Goal: Find specific page/section: Find specific page/section

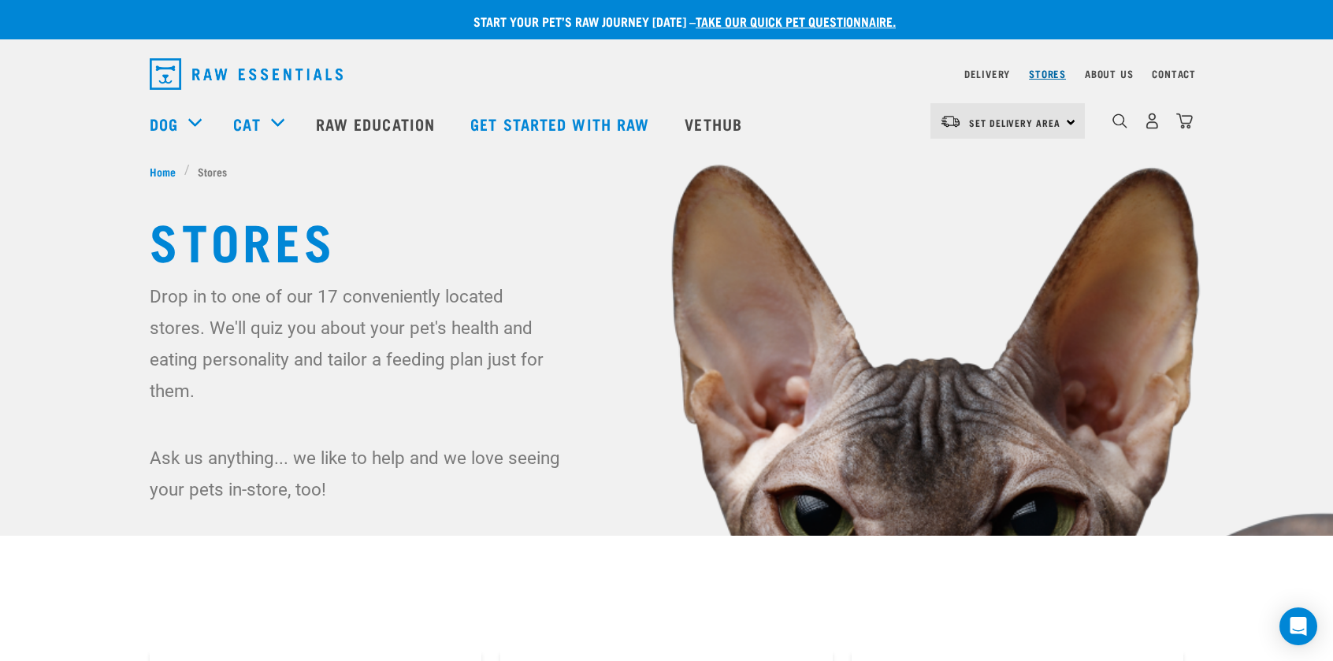
click at [1042, 72] on link "Stores" at bounding box center [1047, 74] width 37 height 6
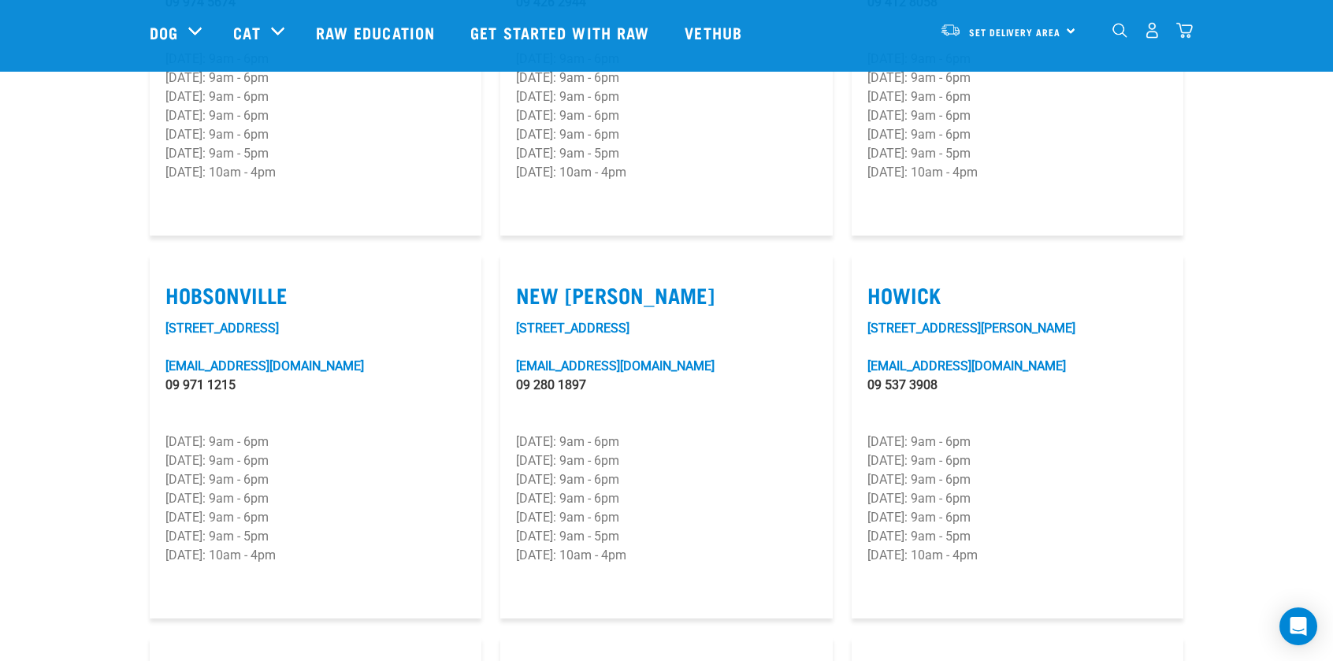
scroll to position [1103, 0]
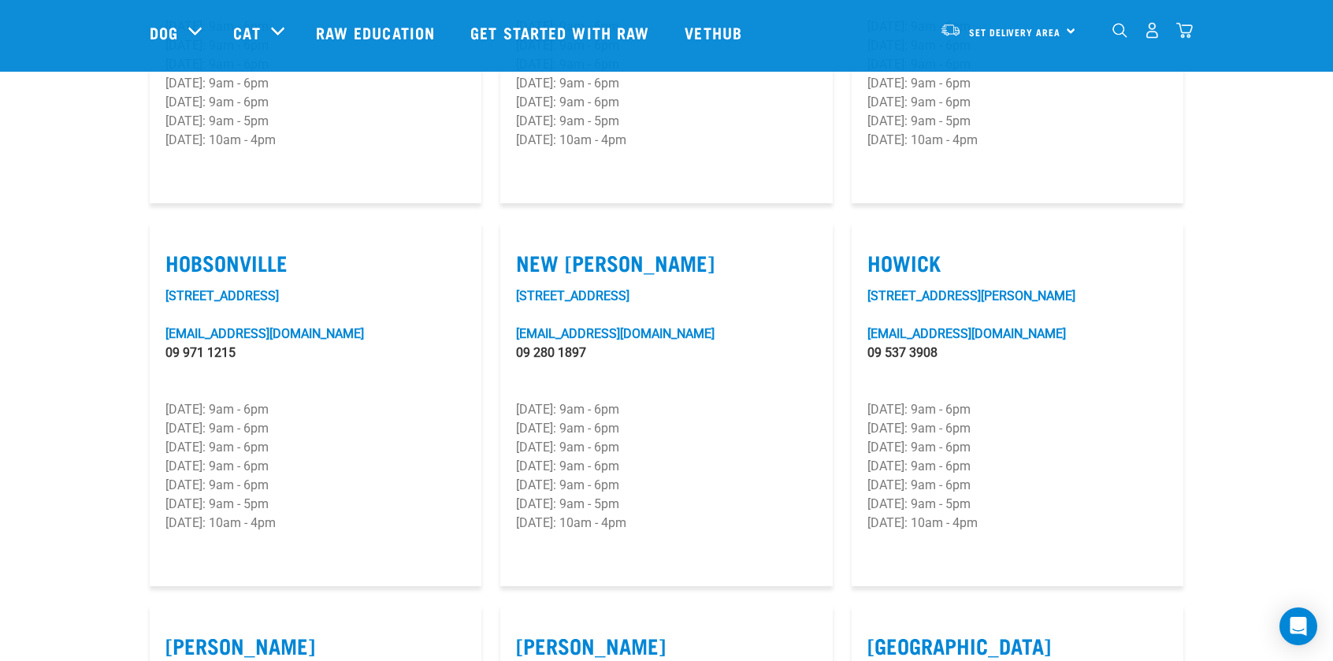
drag, startPoint x: 953, startPoint y: 310, endPoint x: 868, endPoint y: 214, distance: 128.9
click at [868, 222] on article "Howick [STREET_ADDRESS][PERSON_NAME] [EMAIL_ADDRESS][DOMAIN_NAME] 09 537 3908 […" at bounding box center [1018, 404] width 332 height 365
copy article "Howick [STREET_ADDRESS][PERSON_NAME] [EMAIL_ADDRESS][DOMAIN_NAME] 09 537 3908"
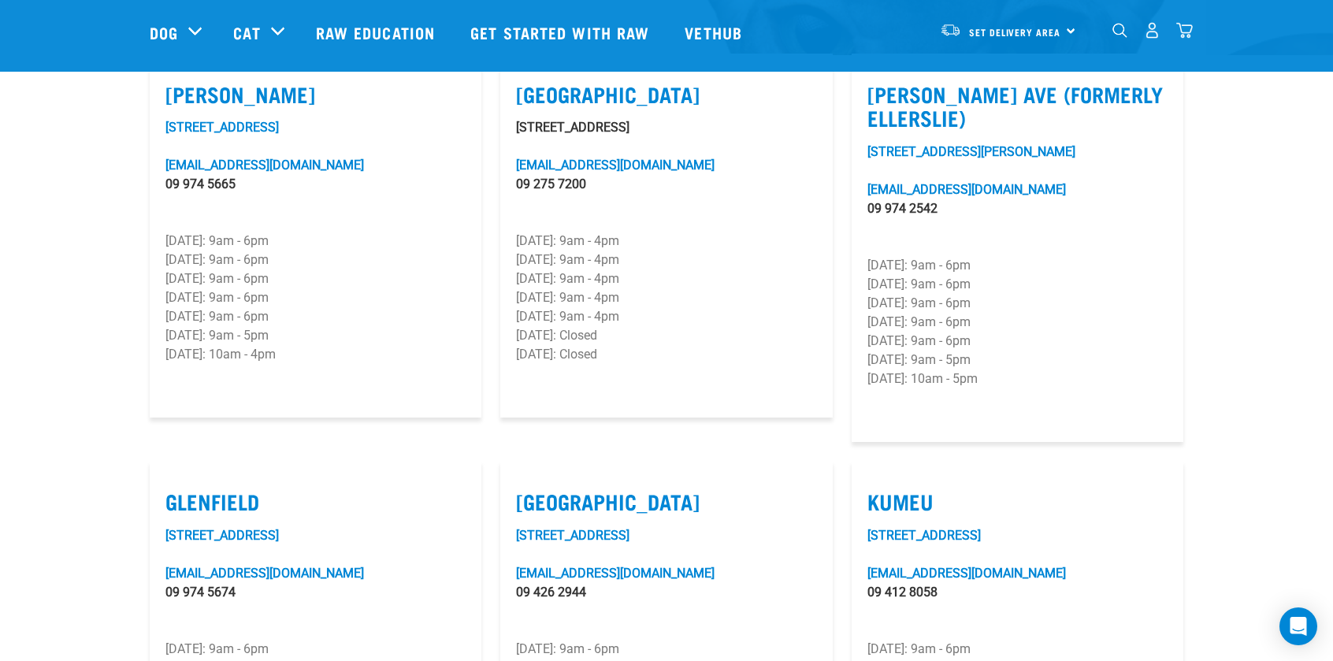
scroll to position [394, 0]
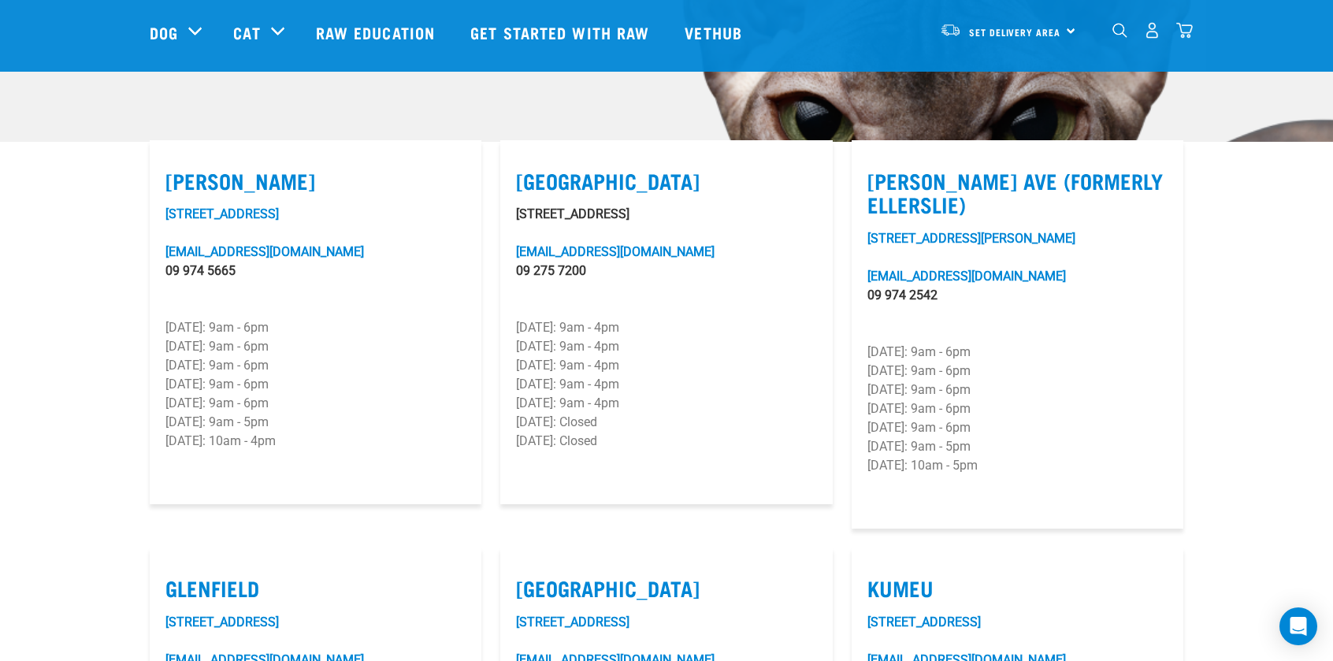
drag, startPoint x: 255, startPoint y: 253, endPoint x: 164, endPoint y: 158, distance: 131.0
click at [164, 158] on article "[PERSON_NAME] [STREET_ADDRESS][EMAIL_ADDRESS][DOMAIN_NAME] 09 974 5665 [DATE]: …" at bounding box center [316, 322] width 332 height 365
copy article "[PERSON_NAME] [STREET_ADDRESS] [EMAIL_ADDRESS][DOMAIN_NAME] 09 974 5665"
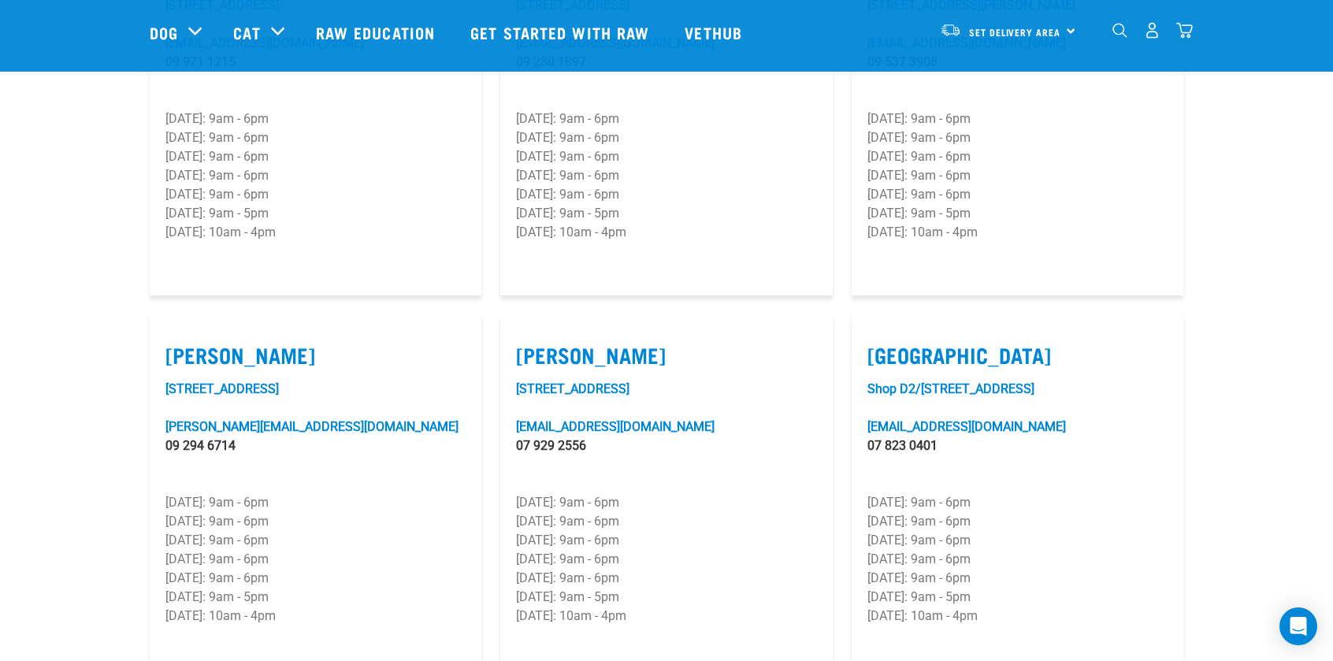
scroll to position [1418, 0]
